Goal: Entertainment & Leisure: Browse casually

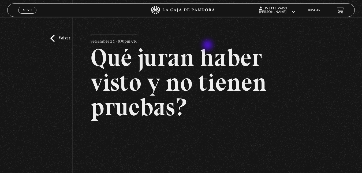
scroll to position [79, 0]
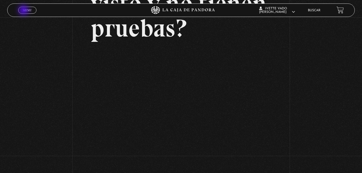
click at [24, 11] on span "Menu" at bounding box center [27, 10] width 9 height 3
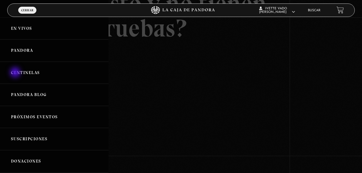
click at [16, 73] on link "Centinelas" at bounding box center [54, 73] width 108 height 22
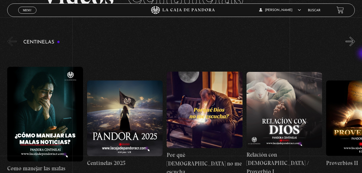
scroll to position [39, 0]
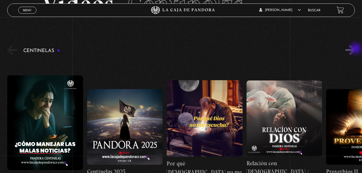
click at [355, 49] on button "»" at bounding box center [350, 49] width 9 height 9
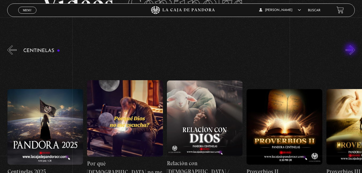
click at [351, 50] on button "»" at bounding box center [350, 49] width 9 height 9
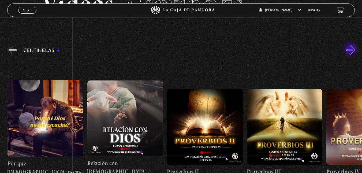
click at [351, 50] on button "»" at bounding box center [350, 49] width 9 height 9
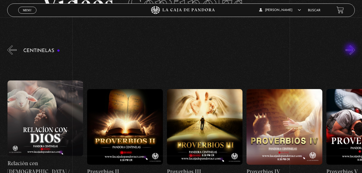
click at [351, 50] on button "»" at bounding box center [350, 49] width 9 height 9
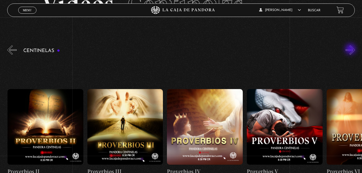
scroll to position [0, 319]
click at [351, 50] on button "»" at bounding box center [350, 49] width 9 height 9
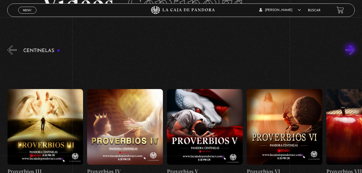
click at [351, 50] on button "»" at bounding box center [350, 49] width 9 height 9
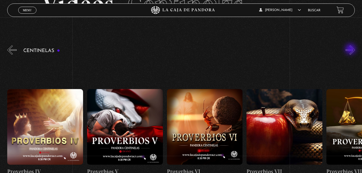
click at [351, 50] on button "»" at bounding box center [350, 49] width 9 height 9
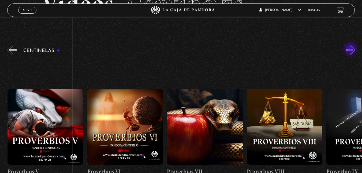
click at [351, 50] on button "»" at bounding box center [350, 49] width 9 height 9
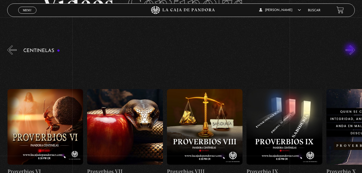
click at [351, 50] on button "»" at bounding box center [350, 49] width 9 height 9
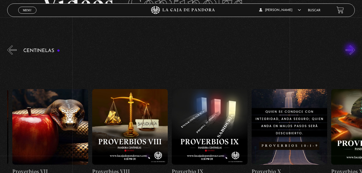
click at [351, 50] on button "»" at bounding box center [350, 49] width 9 height 9
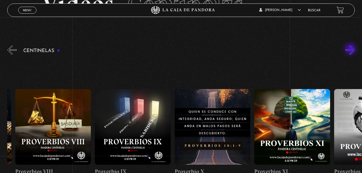
click at [351, 50] on button "»" at bounding box center [350, 49] width 9 height 9
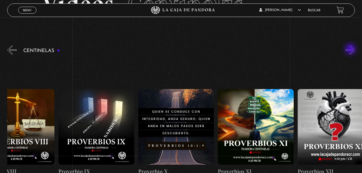
click at [351, 50] on button "»" at bounding box center [350, 49] width 9 height 9
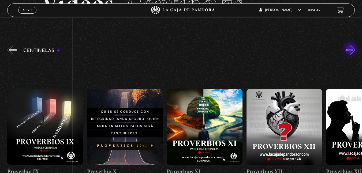
click at [351, 50] on button "»" at bounding box center [350, 49] width 9 height 9
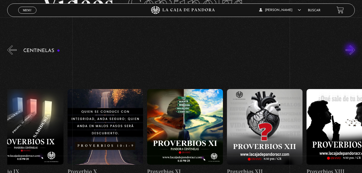
click at [351, 50] on button "»" at bounding box center [350, 49] width 9 height 9
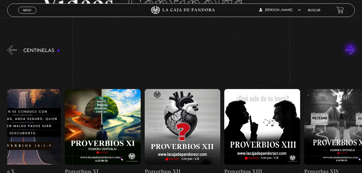
click at [351, 50] on button "»" at bounding box center [350, 49] width 9 height 9
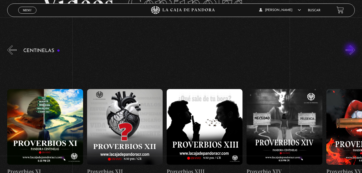
click at [351, 50] on button "»" at bounding box center [350, 49] width 9 height 9
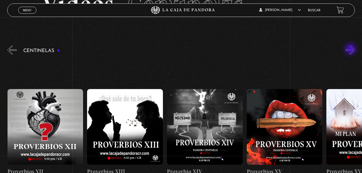
click at [351, 50] on button "»" at bounding box center [350, 49] width 9 height 9
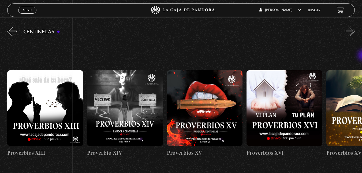
scroll to position [66, 0]
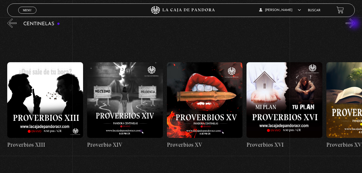
click at [355, 24] on button "»" at bounding box center [350, 22] width 9 height 9
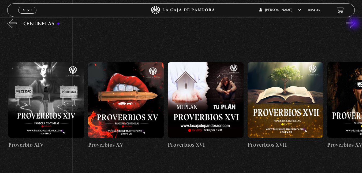
click at [355, 24] on button "»" at bounding box center [350, 22] width 9 height 9
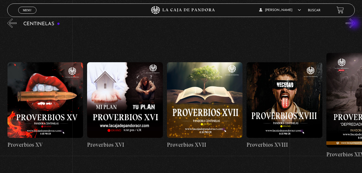
click at [355, 24] on button "»" at bounding box center [350, 22] width 9 height 9
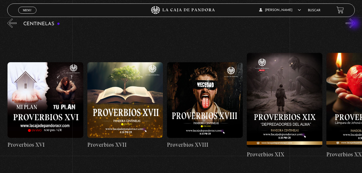
click at [355, 24] on button "»" at bounding box center [350, 22] width 9 height 9
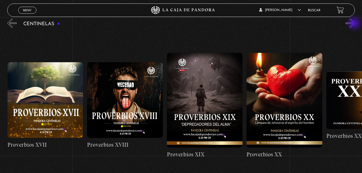
click at [355, 24] on button "»" at bounding box center [350, 22] width 9 height 9
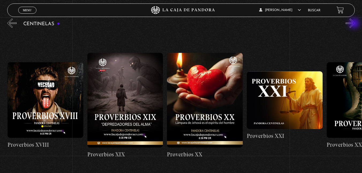
click at [355, 24] on button "»" at bounding box center [350, 22] width 9 height 9
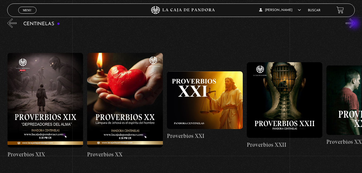
click at [355, 24] on button "»" at bounding box center [350, 22] width 9 height 9
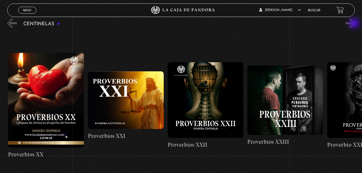
click at [355, 24] on button "»" at bounding box center [350, 22] width 9 height 9
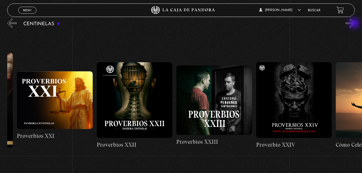
click at [355, 24] on button "»" at bounding box center [350, 22] width 9 height 9
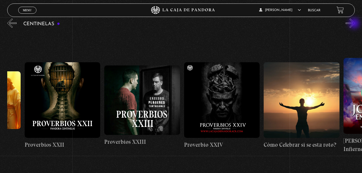
click at [355, 24] on button "»" at bounding box center [350, 22] width 9 height 9
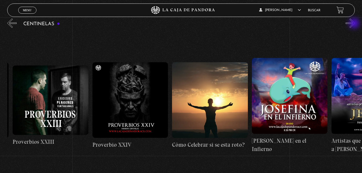
click at [355, 24] on button "»" at bounding box center [350, 22] width 9 height 9
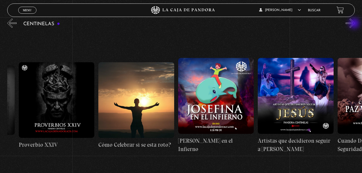
click at [355, 24] on button "»" at bounding box center [350, 22] width 9 height 9
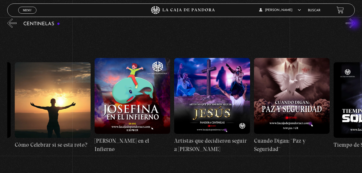
click at [355, 24] on button "»" at bounding box center [350, 22] width 9 height 9
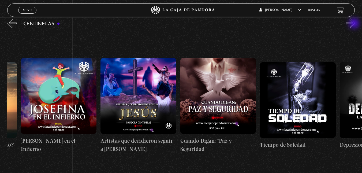
click at [355, 24] on button "»" at bounding box center [350, 22] width 9 height 9
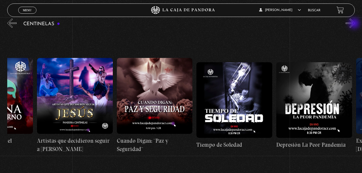
click at [355, 24] on button "»" at bounding box center [350, 22] width 9 height 9
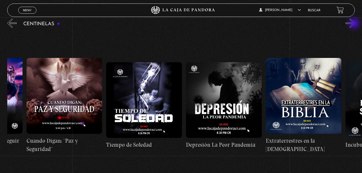
click at [355, 24] on button "»" at bounding box center [350, 22] width 9 height 9
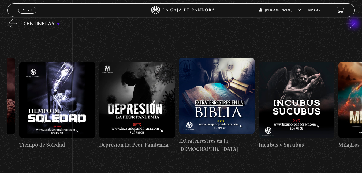
click at [355, 24] on button "»" at bounding box center [350, 22] width 9 height 9
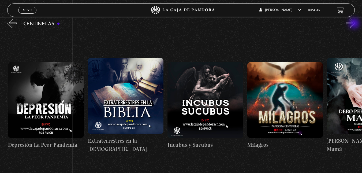
click at [355, 24] on button "»" at bounding box center [350, 22] width 9 height 9
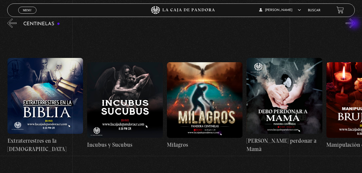
click at [355, 24] on button "»" at bounding box center [350, 22] width 9 height 9
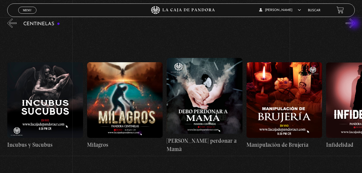
click at [355, 24] on button "»" at bounding box center [350, 22] width 9 height 9
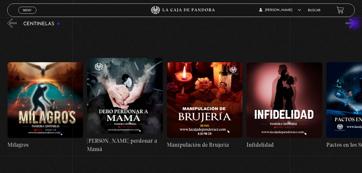
click at [355, 24] on button "»" at bounding box center [350, 22] width 9 height 9
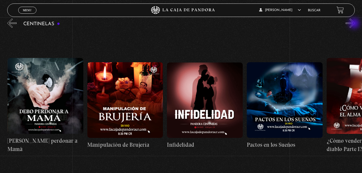
click at [355, 24] on button "»" at bounding box center [350, 22] width 9 height 9
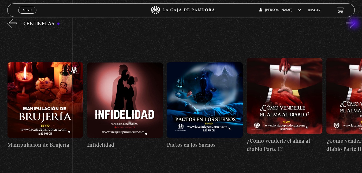
click at [355, 24] on button "»" at bounding box center [350, 22] width 9 height 9
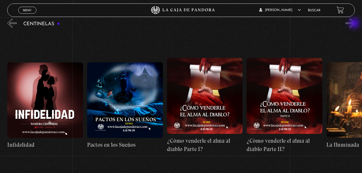
click at [355, 24] on button "»" at bounding box center [350, 22] width 9 height 9
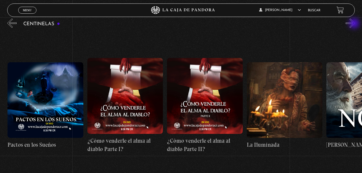
click at [355, 24] on button "»" at bounding box center [350, 22] width 9 height 9
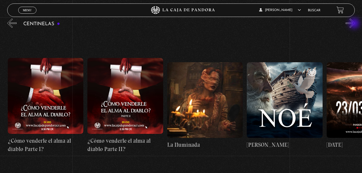
click at [355, 24] on button "»" at bounding box center [350, 22] width 9 height 9
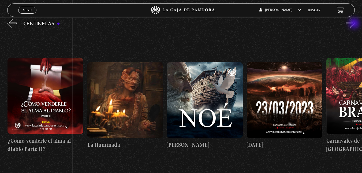
click at [355, 24] on button "»" at bounding box center [350, 22] width 9 height 9
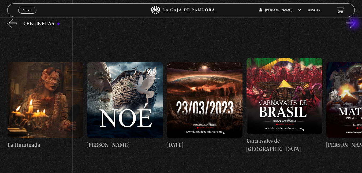
click at [355, 24] on button "»" at bounding box center [350, 22] width 9 height 9
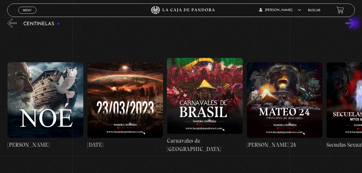
click at [355, 24] on button "»" at bounding box center [350, 22] width 9 height 9
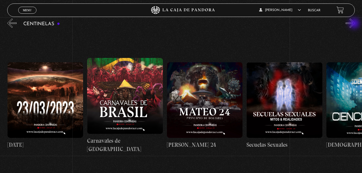
click at [355, 24] on button "»" at bounding box center [350, 22] width 9 height 9
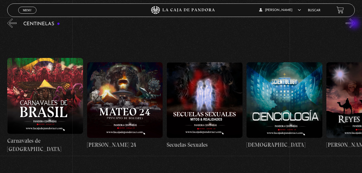
click at [355, 24] on button "»" at bounding box center [350, 22] width 9 height 9
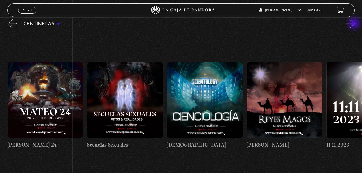
click at [355, 24] on button "»" at bounding box center [350, 22] width 9 height 9
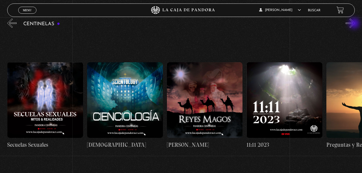
click at [355, 24] on button "»" at bounding box center [350, 22] width 9 height 9
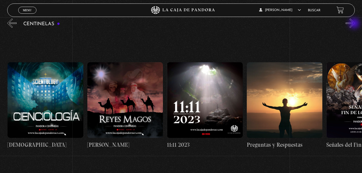
click at [355, 24] on button "»" at bounding box center [350, 22] width 9 height 9
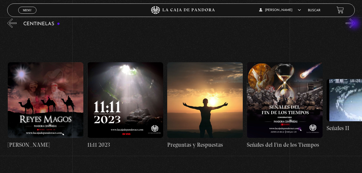
click at [355, 24] on button "»" at bounding box center [350, 22] width 9 height 9
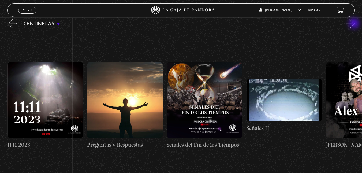
click at [355, 24] on button "»" at bounding box center [350, 22] width 9 height 9
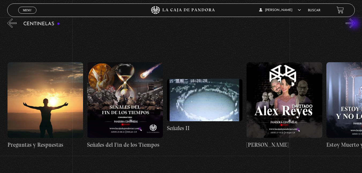
click at [355, 24] on button "»" at bounding box center [350, 22] width 9 height 9
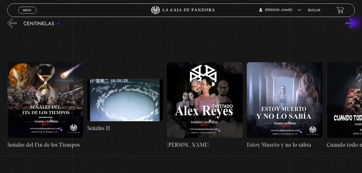
click at [355, 24] on button "»" at bounding box center [350, 22] width 9 height 9
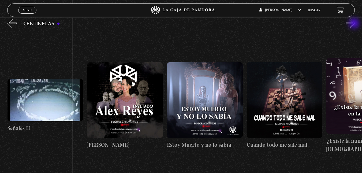
click at [355, 24] on button "»" at bounding box center [350, 22] width 9 height 9
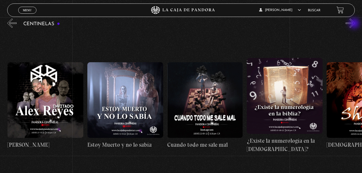
click at [355, 24] on button "»" at bounding box center [350, 22] width 9 height 9
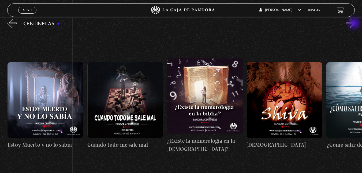
click at [355, 24] on button "»" at bounding box center [350, 22] width 9 height 9
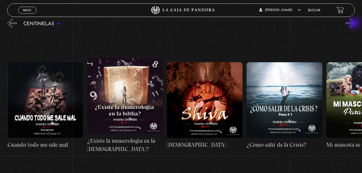
click at [355, 24] on button "»" at bounding box center [350, 22] width 9 height 9
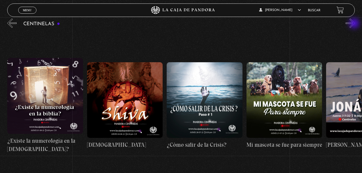
click at [355, 24] on button "»" at bounding box center [350, 22] width 9 height 9
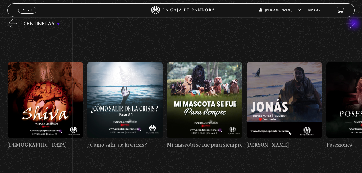
click at [355, 24] on button "»" at bounding box center [350, 22] width 9 height 9
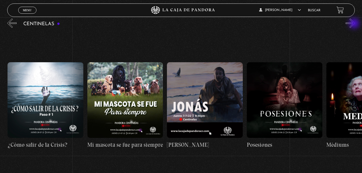
click at [355, 24] on button "»" at bounding box center [350, 22] width 9 height 9
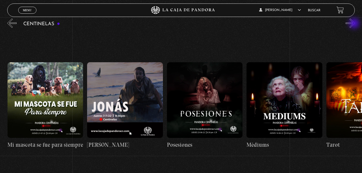
click at [355, 24] on button "»" at bounding box center [350, 22] width 9 height 9
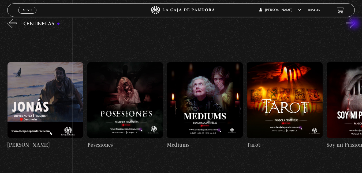
click at [355, 24] on button "»" at bounding box center [350, 22] width 9 height 9
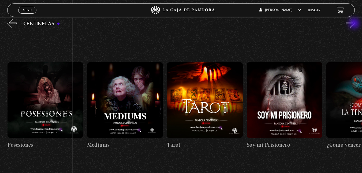
click at [355, 24] on button "»" at bounding box center [350, 22] width 9 height 9
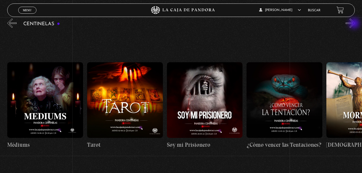
click at [355, 24] on button "»" at bounding box center [350, 22] width 9 height 9
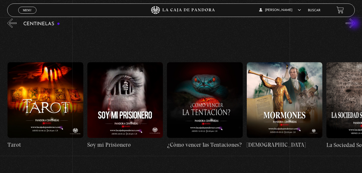
click at [355, 24] on button "»" at bounding box center [350, 22] width 9 height 9
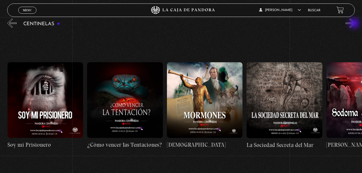
click at [355, 24] on button "»" at bounding box center [350, 22] width 9 height 9
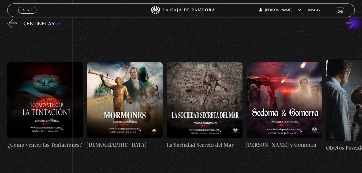
click at [355, 24] on button "»" at bounding box center [350, 22] width 9 height 9
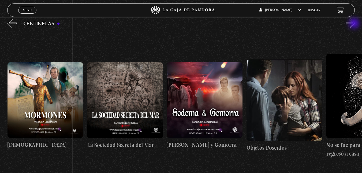
click at [355, 24] on button "»" at bounding box center [350, 22] width 9 height 9
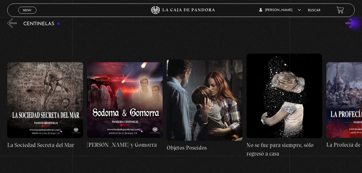
click at [355, 24] on button "»" at bounding box center [350, 22] width 9 height 9
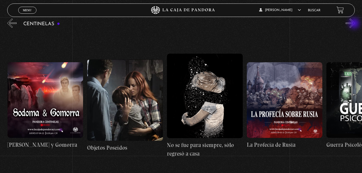
click at [355, 24] on button "»" at bounding box center [350, 22] width 9 height 9
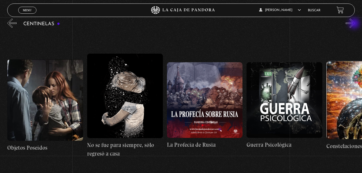
click at [355, 24] on button "»" at bounding box center [350, 22] width 9 height 9
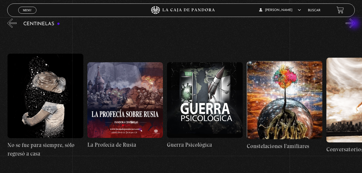
click at [355, 24] on button "»" at bounding box center [350, 22] width 9 height 9
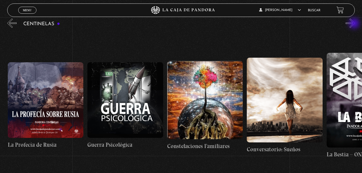
click at [355, 24] on button "»" at bounding box center [350, 22] width 9 height 9
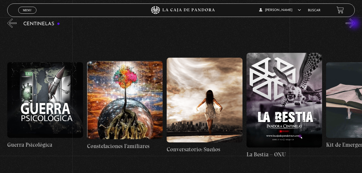
click at [355, 24] on button "»" at bounding box center [350, 22] width 9 height 9
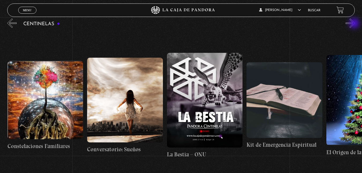
click at [355, 24] on button "»" at bounding box center [350, 22] width 9 height 9
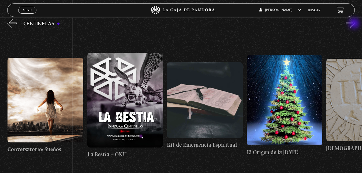
click at [355, 24] on button "»" at bounding box center [350, 22] width 9 height 9
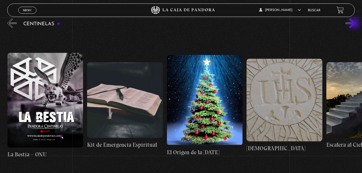
click at [355, 24] on button "»" at bounding box center [350, 22] width 9 height 9
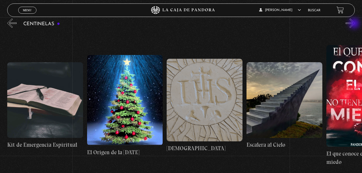
click at [355, 24] on button "»" at bounding box center [350, 22] width 9 height 9
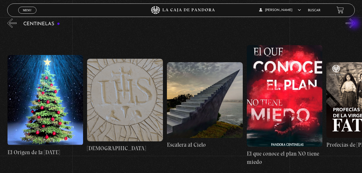
click at [355, 24] on button "»" at bounding box center [350, 22] width 9 height 9
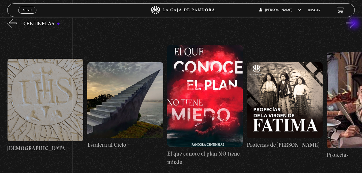
scroll to position [0, 6297]
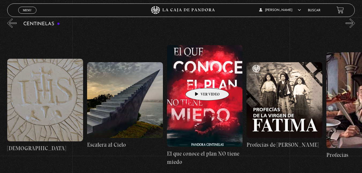
click at [199, 80] on figure at bounding box center [205, 96] width 76 height 102
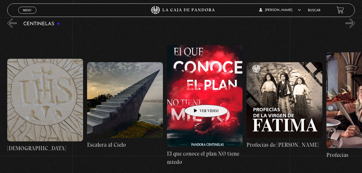
click at [198, 96] on figure at bounding box center [205, 96] width 76 height 102
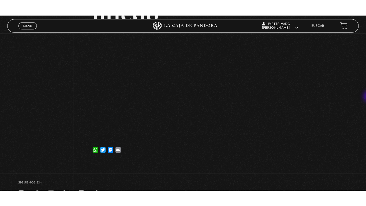
scroll to position [107, 0]
